Goal: Transaction & Acquisition: Purchase product/service

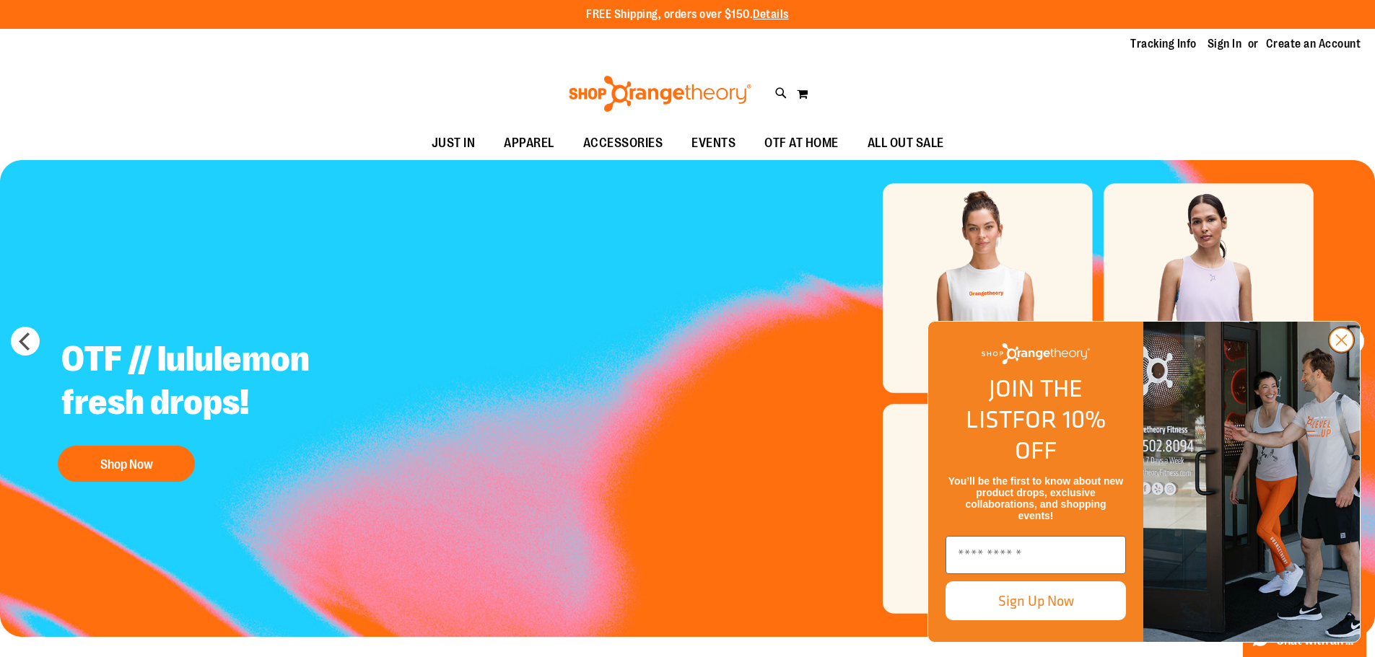
click at [1331, 352] on circle "Close dialog" at bounding box center [1341, 340] width 24 height 24
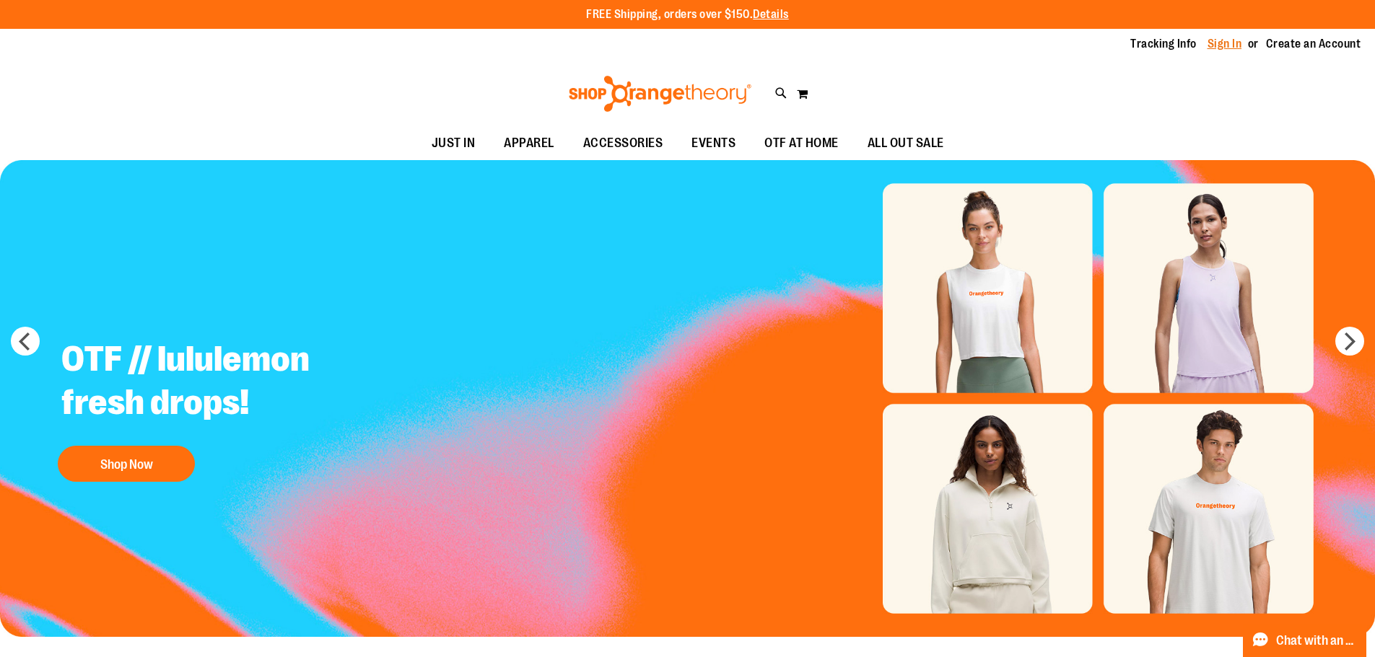
click at [1212, 40] on link "Sign In" at bounding box center [1224, 44] width 35 height 16
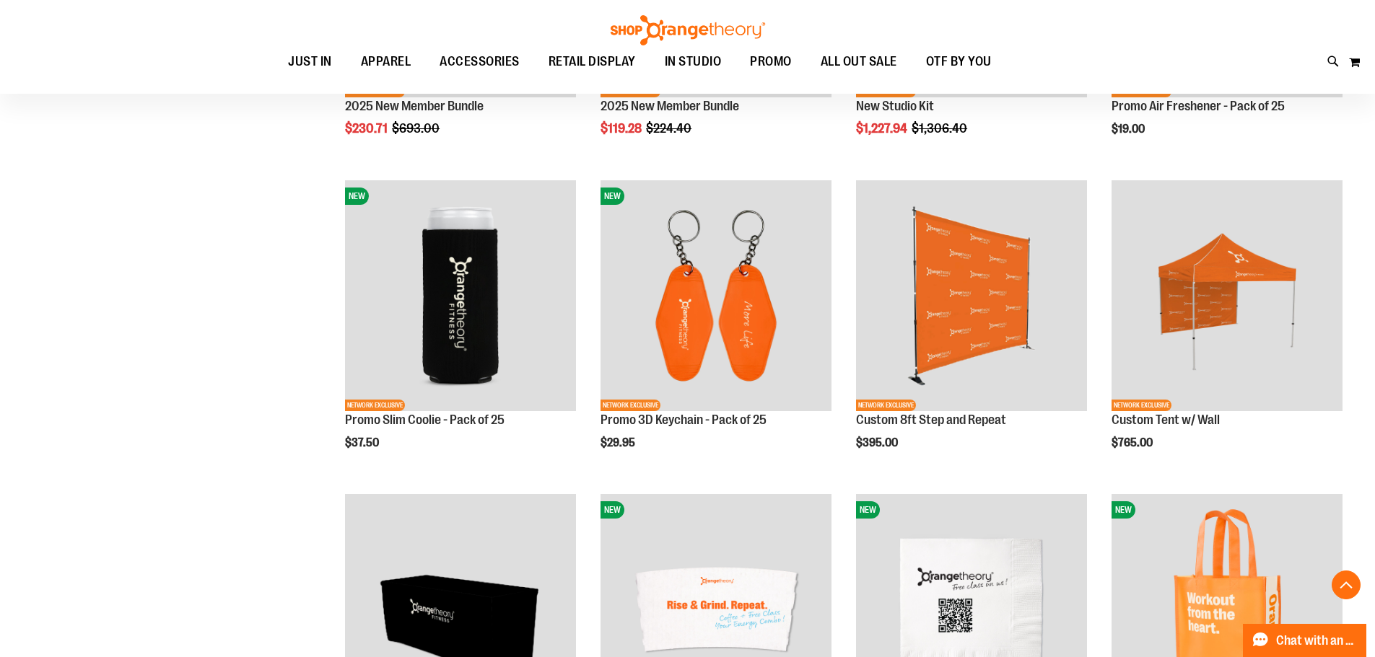
scroll to position [432, 0]
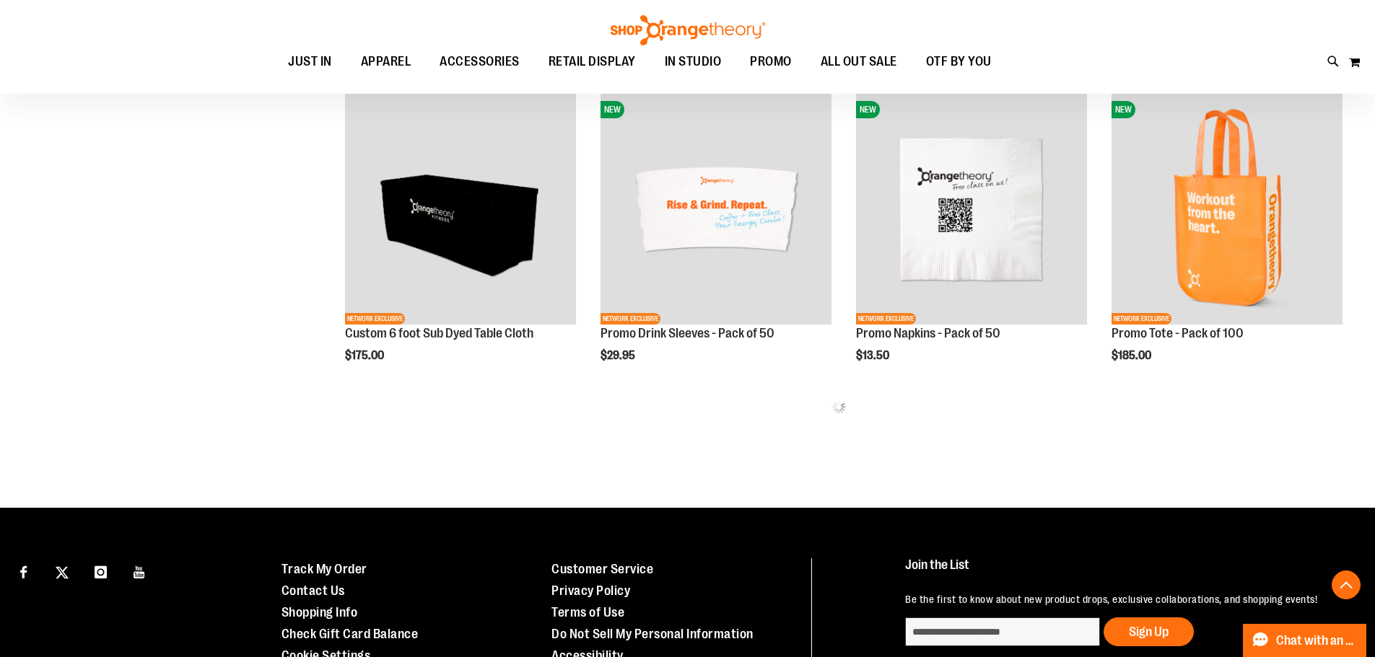
scroll to position [937, 0]
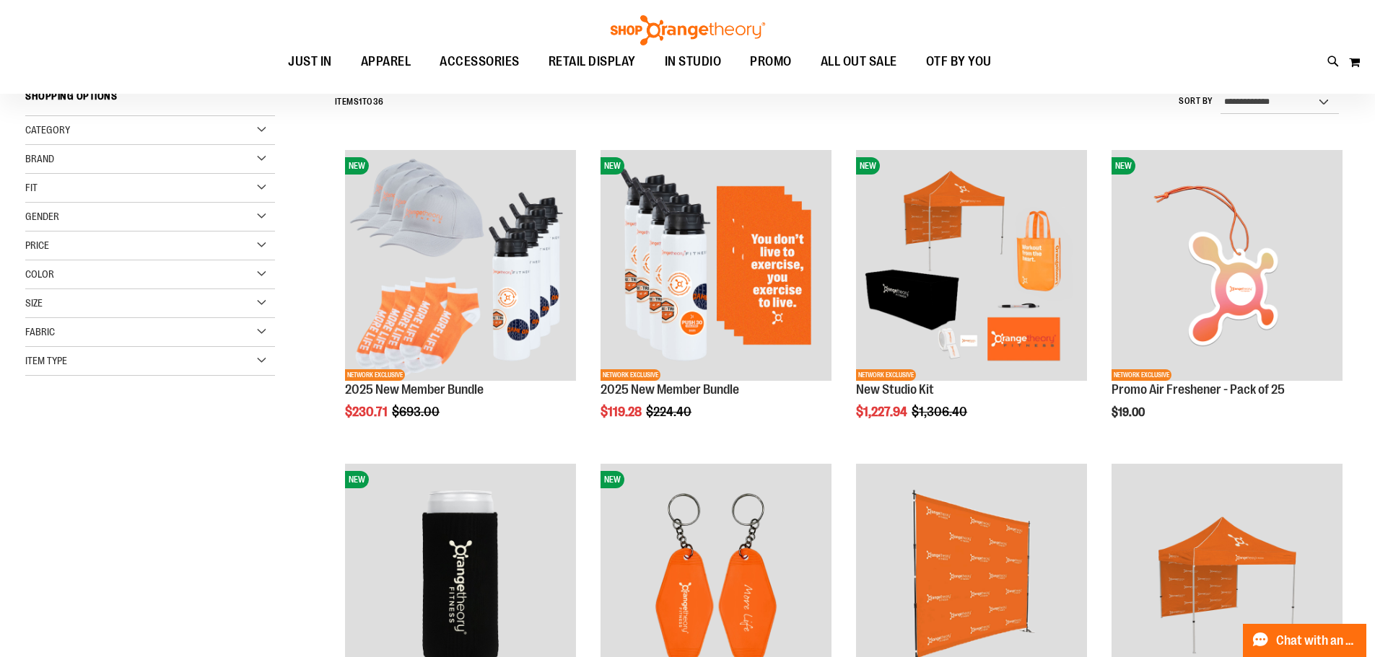
scroll to position [360, 0]
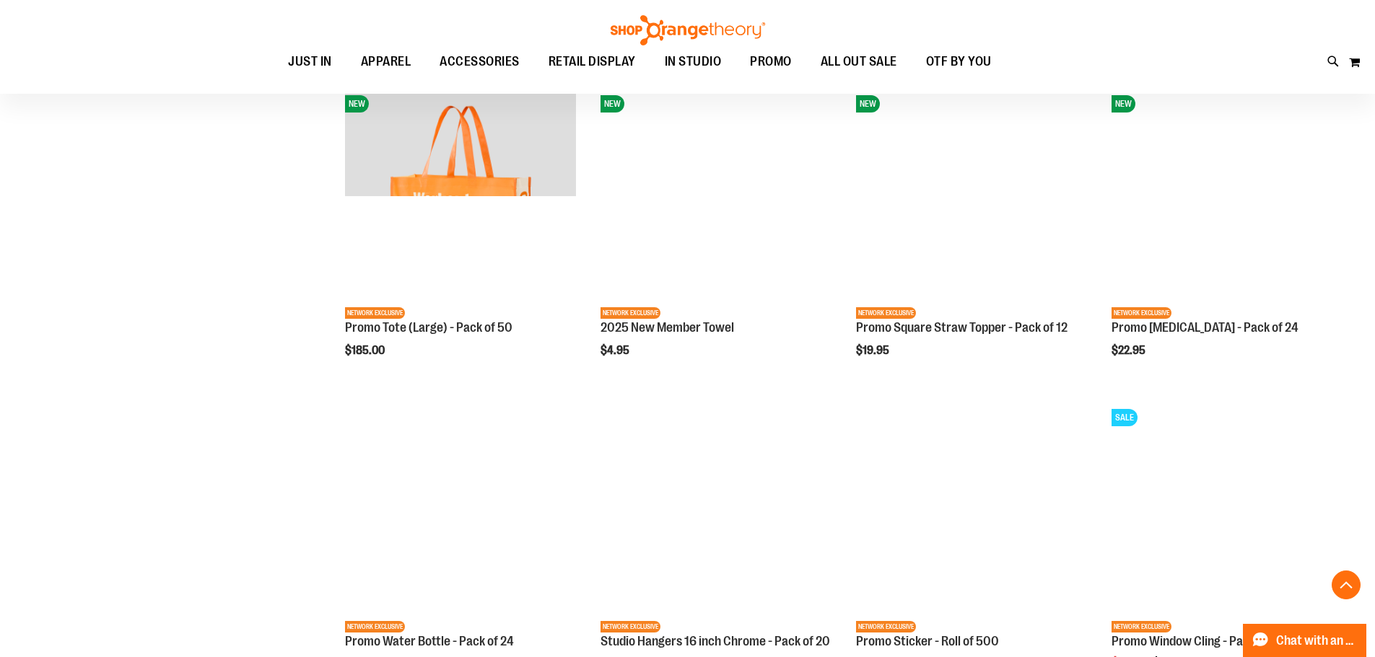
scroll to position [1154, 0]
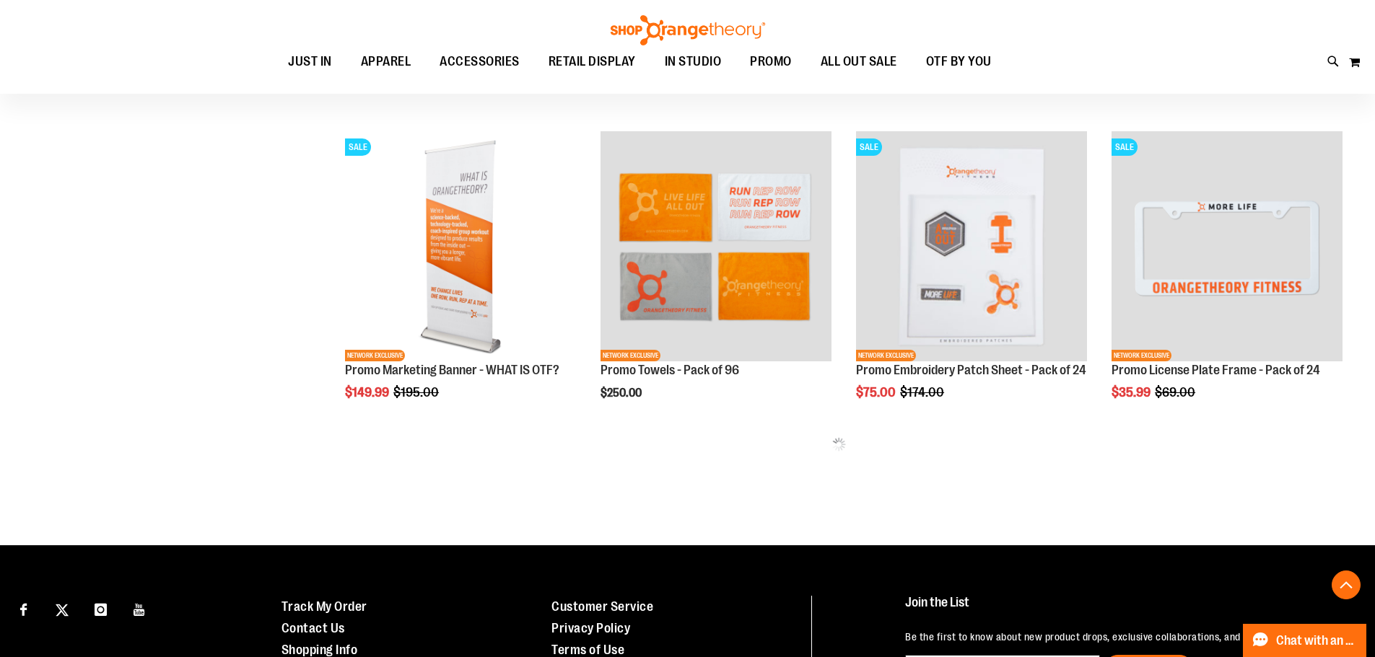
scroll to position [1298, 0]
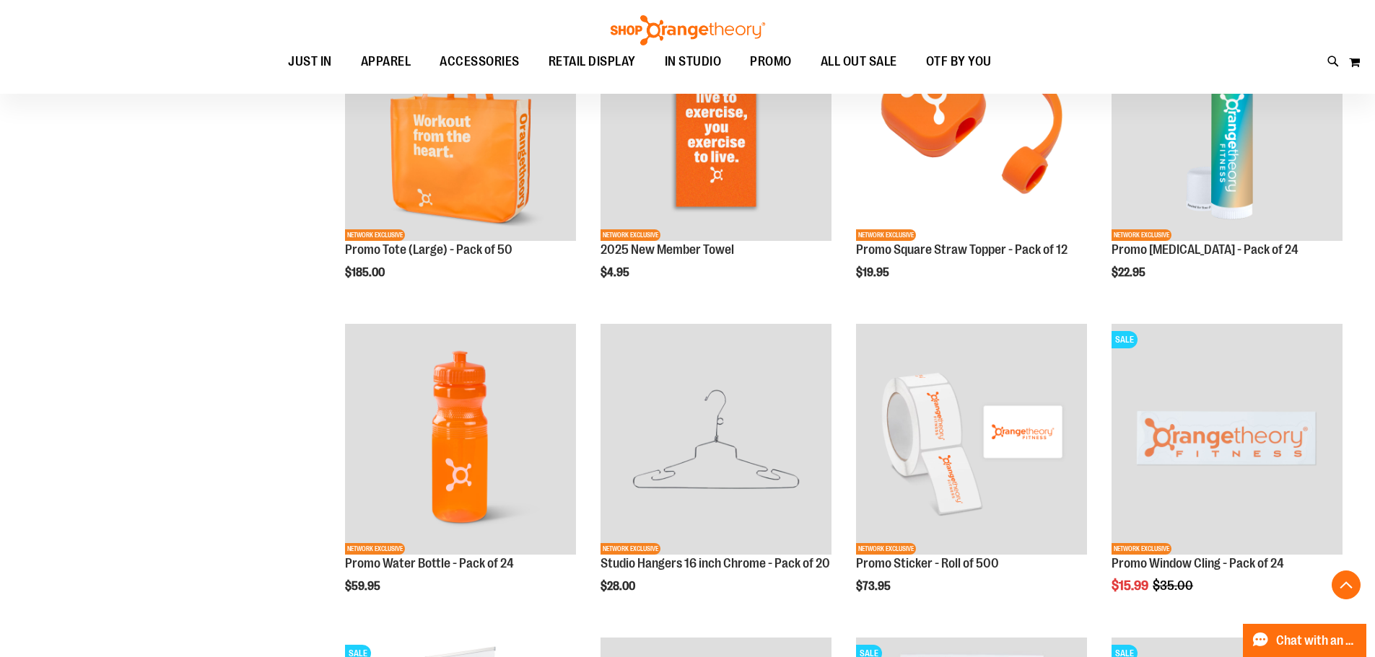
scroll to position [1226, 0]
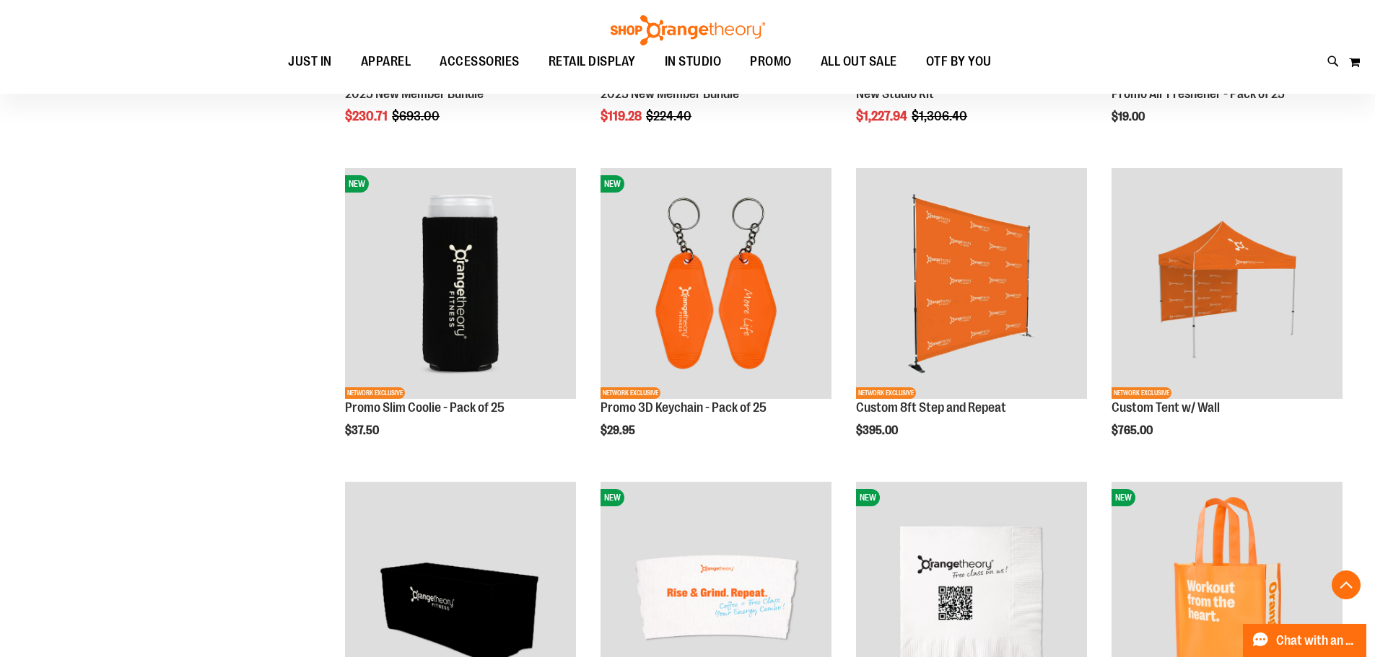
scroll to position [432, 0]
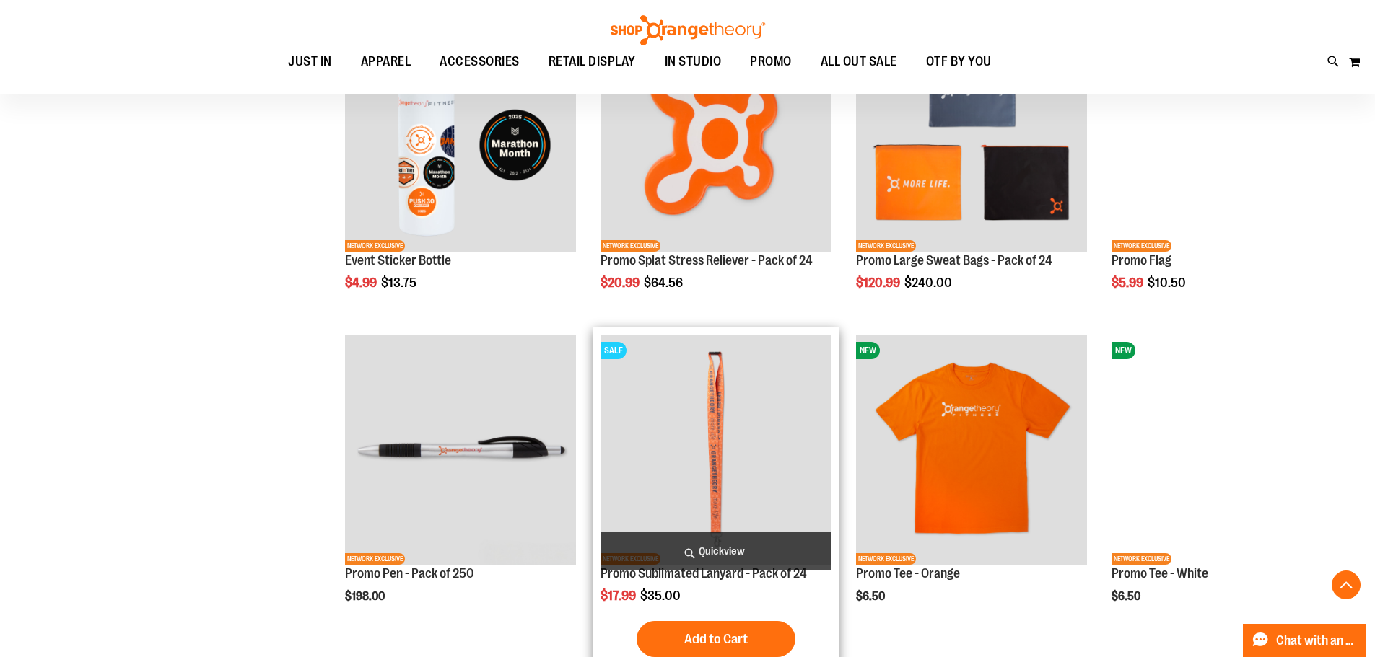
scroll to position [2252, 0]
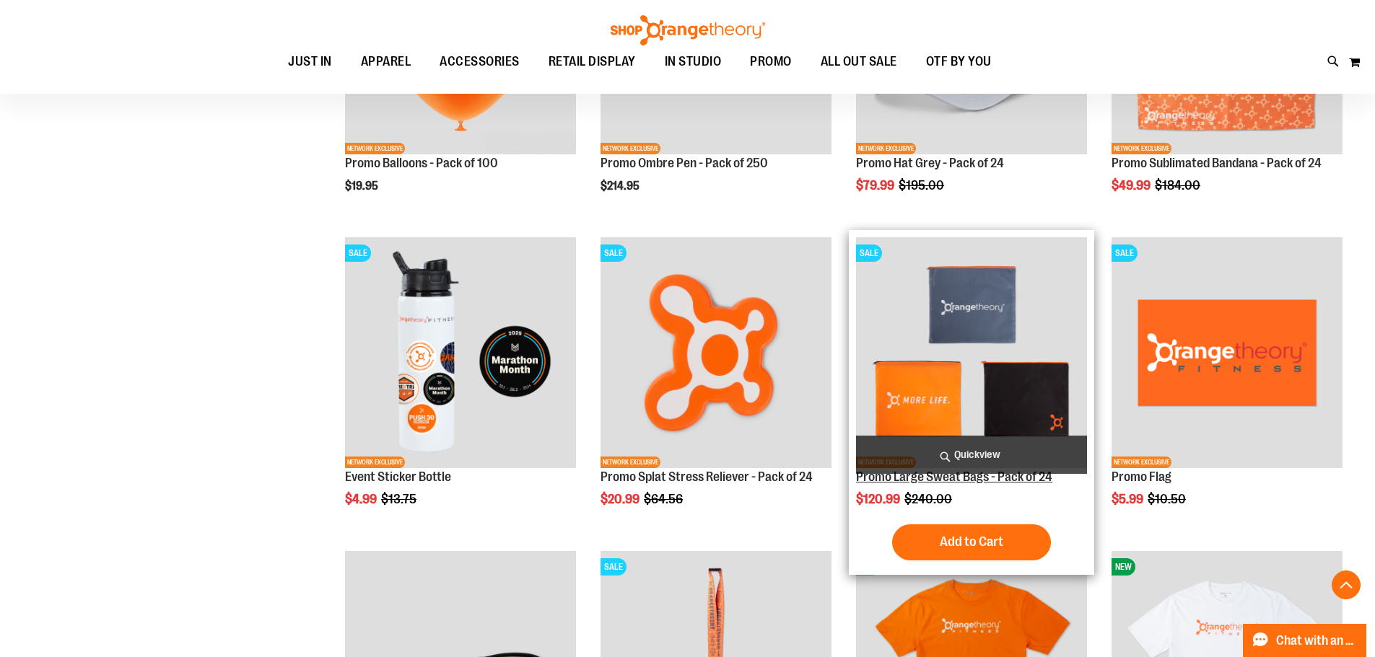
type input "**********"
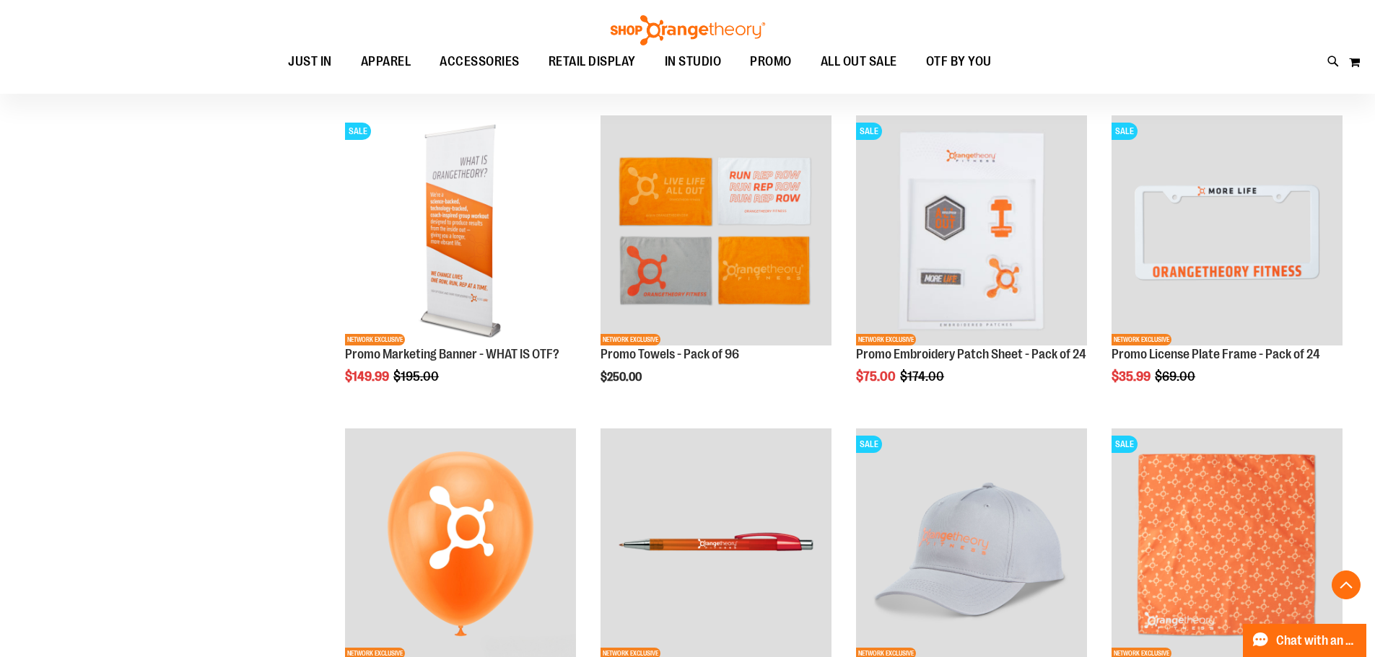
scroll to position [1458, 0]
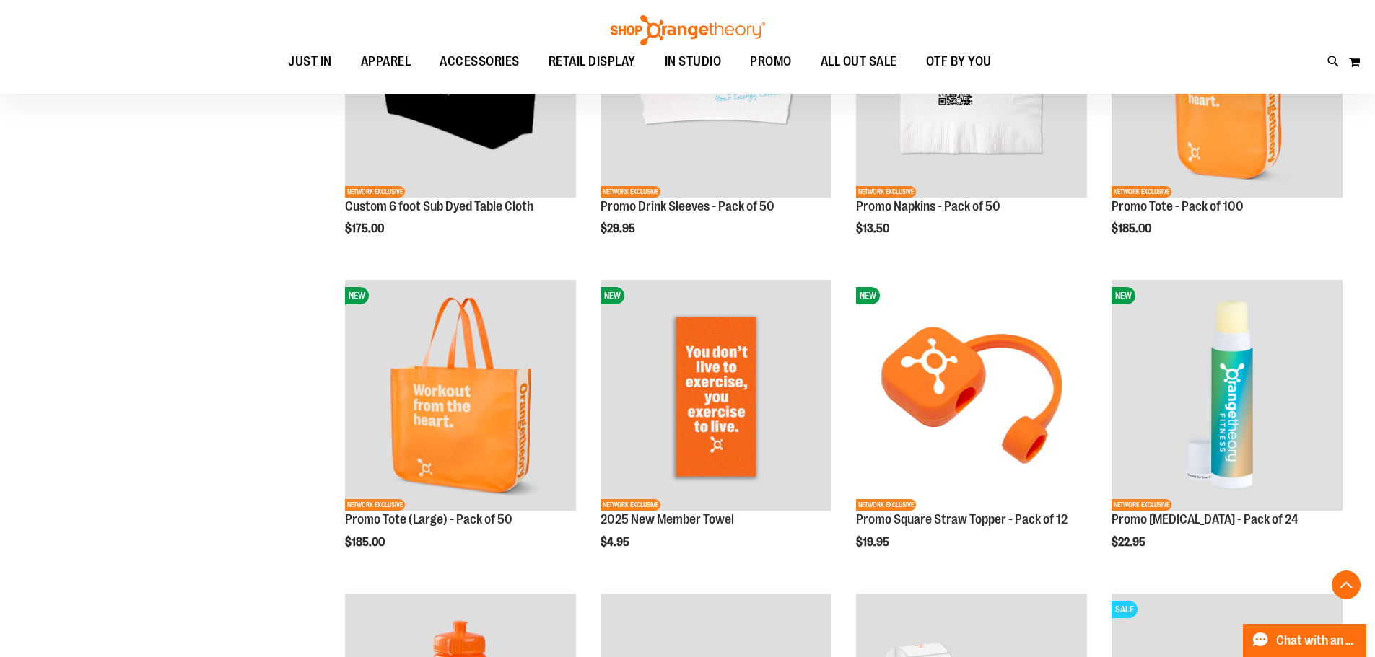
scroll to position [953, 0]
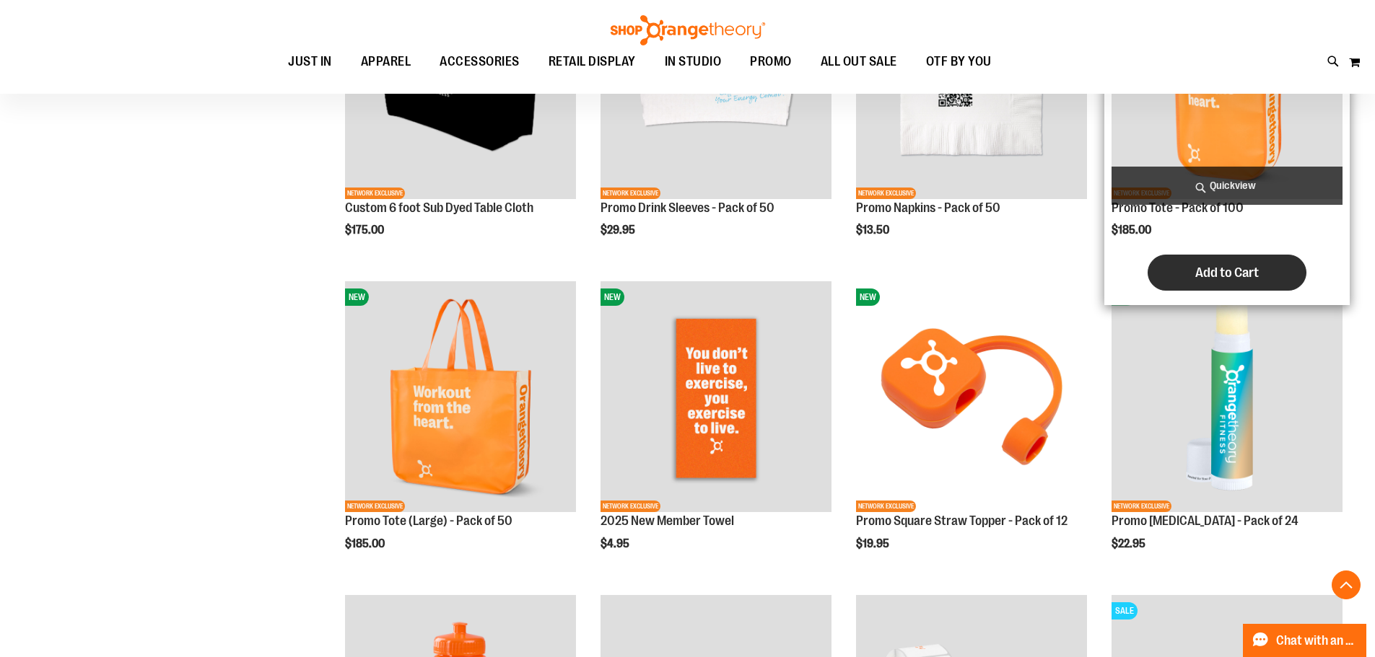
click at [1189, 278] on button "Add to Cart" at bounding box center [1226, 273] width 159 height 36
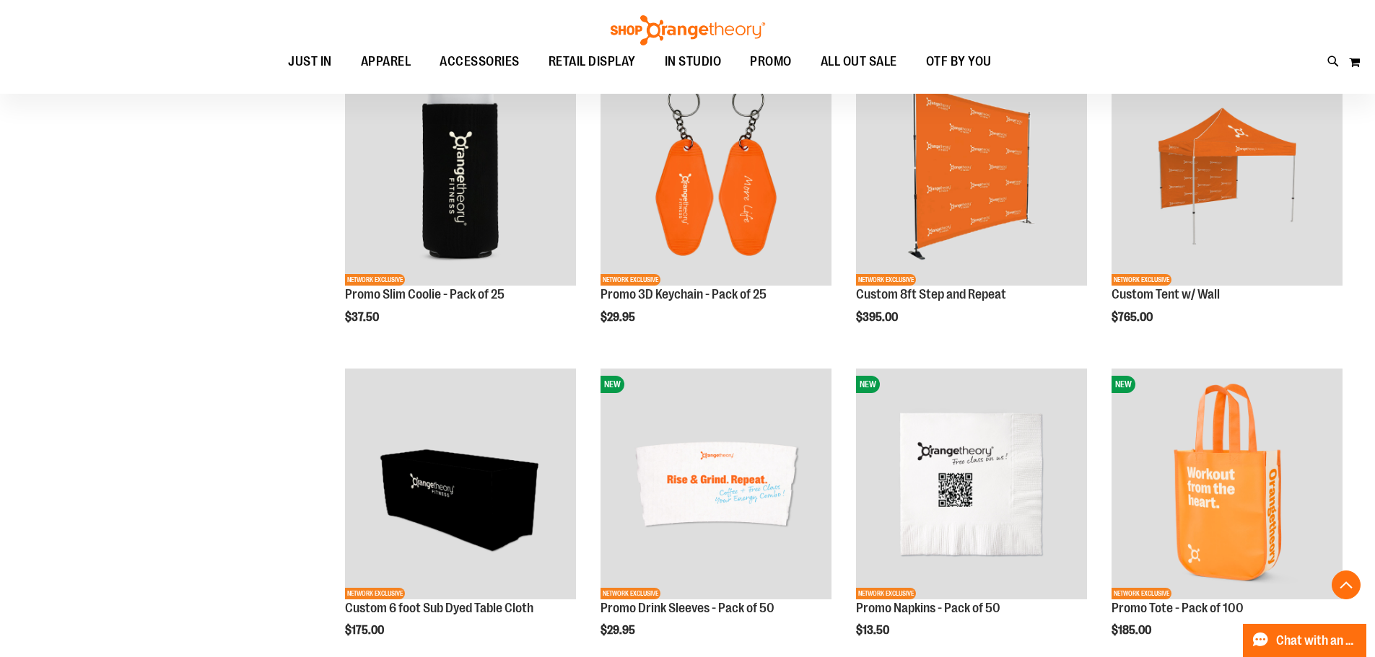
scroll to position [520, 0]
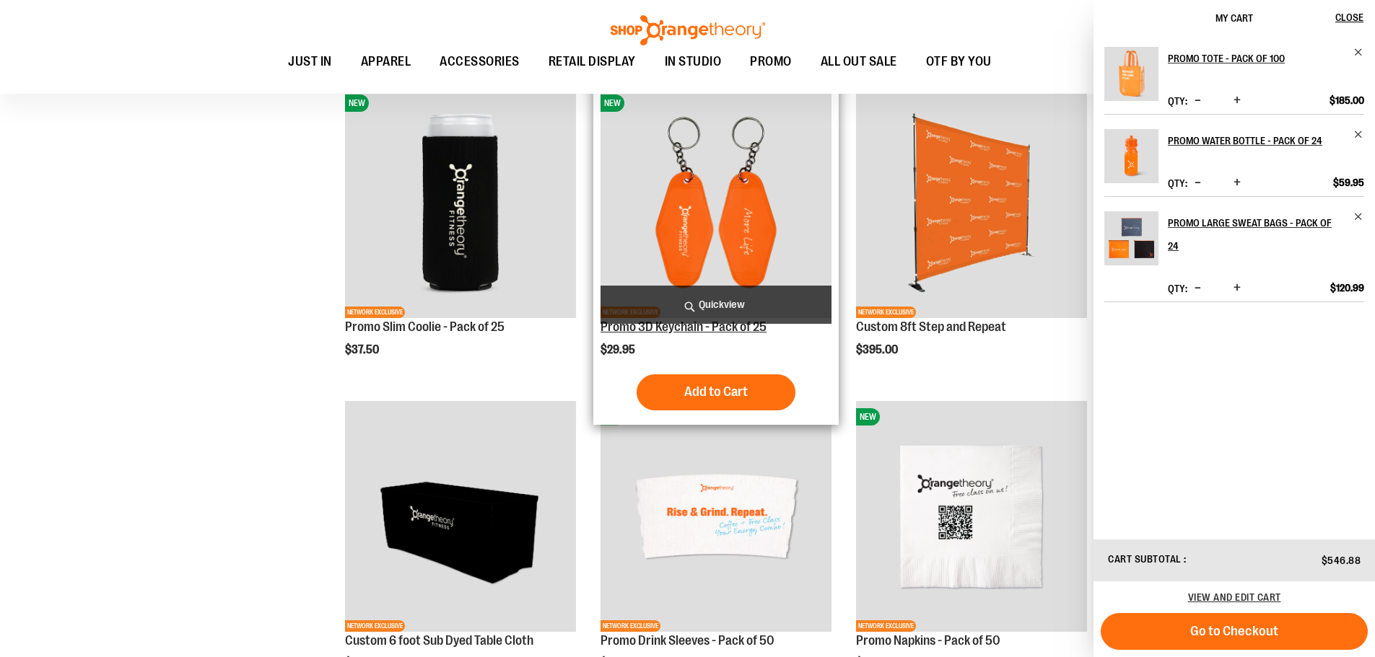
click at [706, 329] on link "Promo 3D Keychain - Pack of 25" at bounding box center [683, 327] width 166 height 14
